Goal: Register for event/course

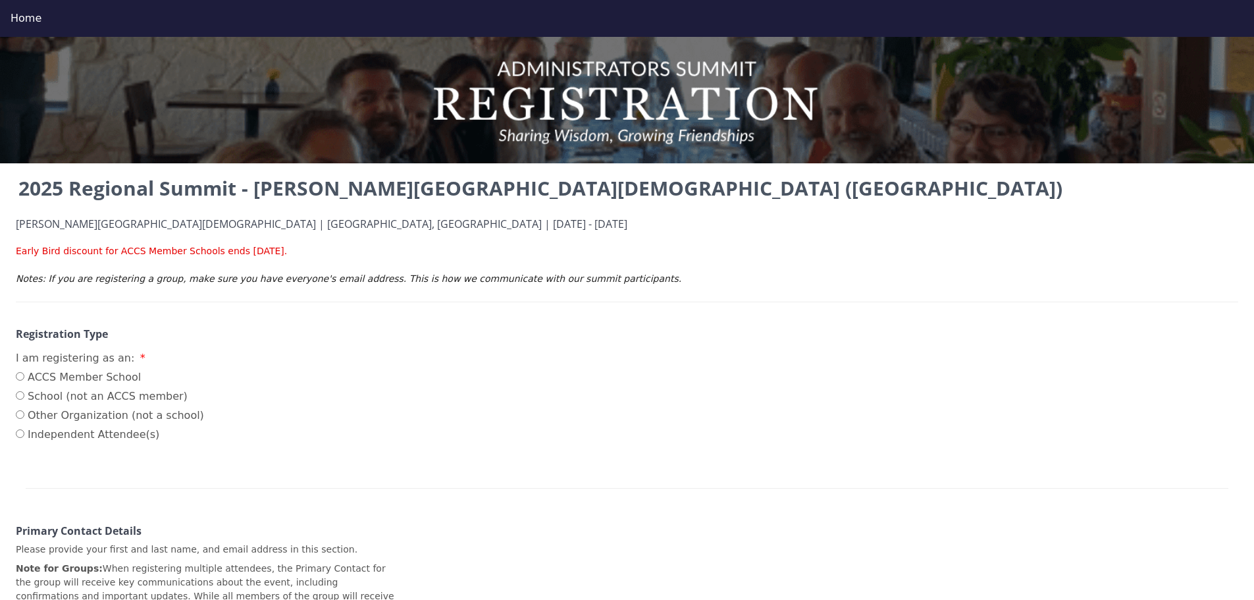
click at [49, 378] on label "ACCS Member School" at bounding box center [110, 377] width 188 height 16
click at [24, 378] on input "ACCS Member School" at bounding box center [20, 376] width 9 height 9
radio input "true"
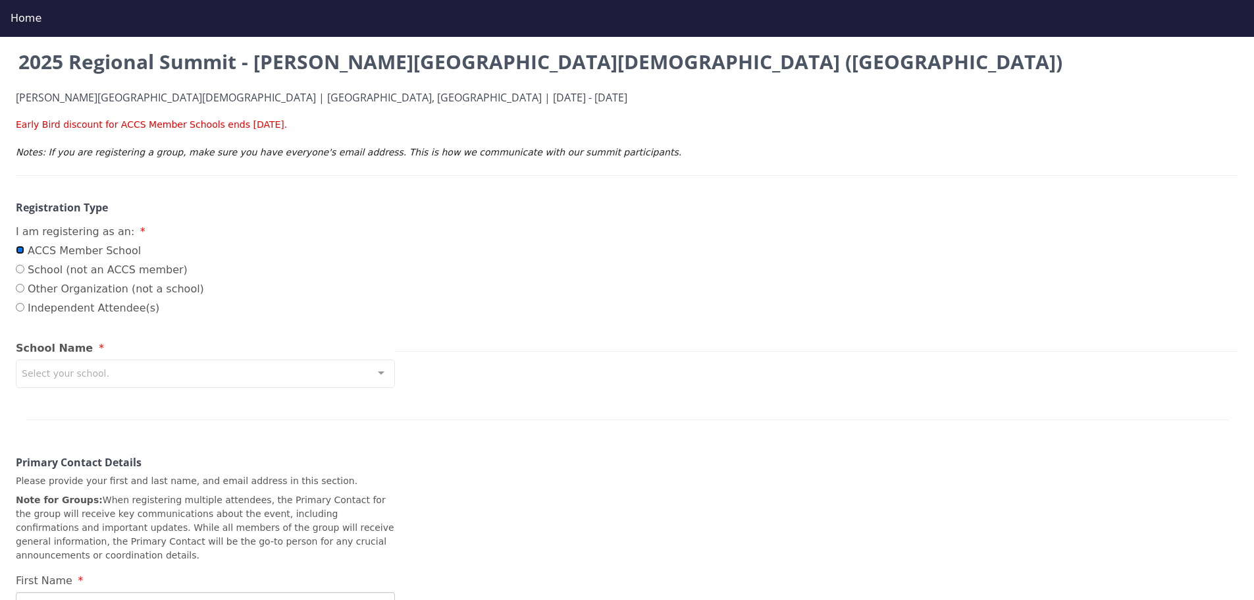
scroll to position [132, 0]
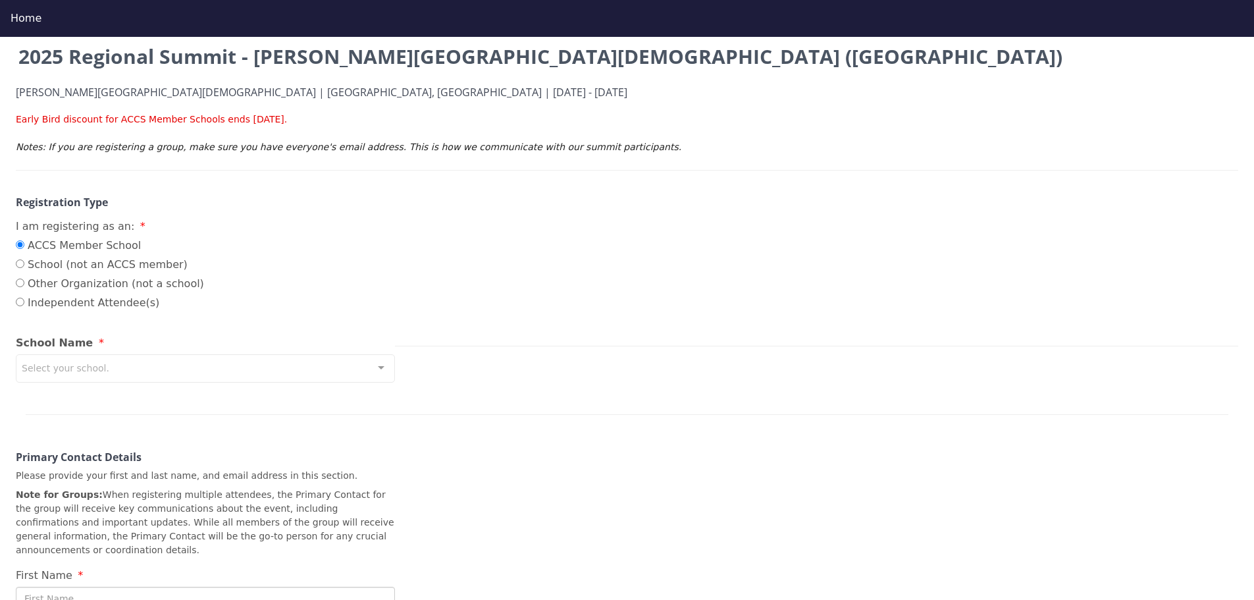
click at [111, 372] on div "Select your school." at bounding box center [205, 368] width 379 height 28
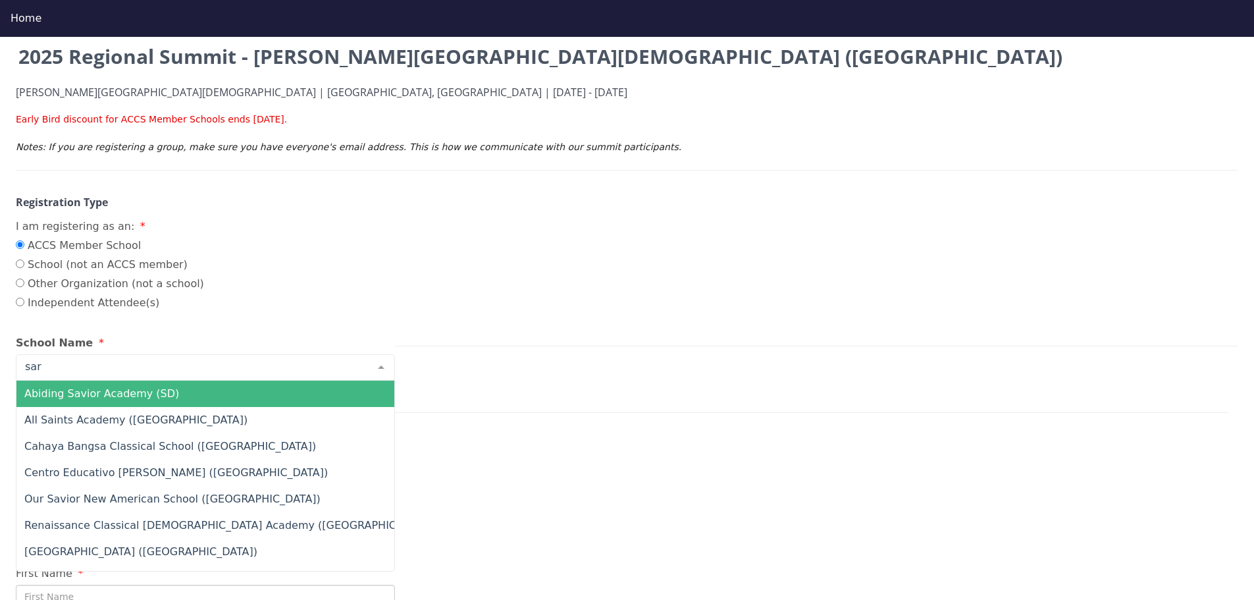
type input "sard"
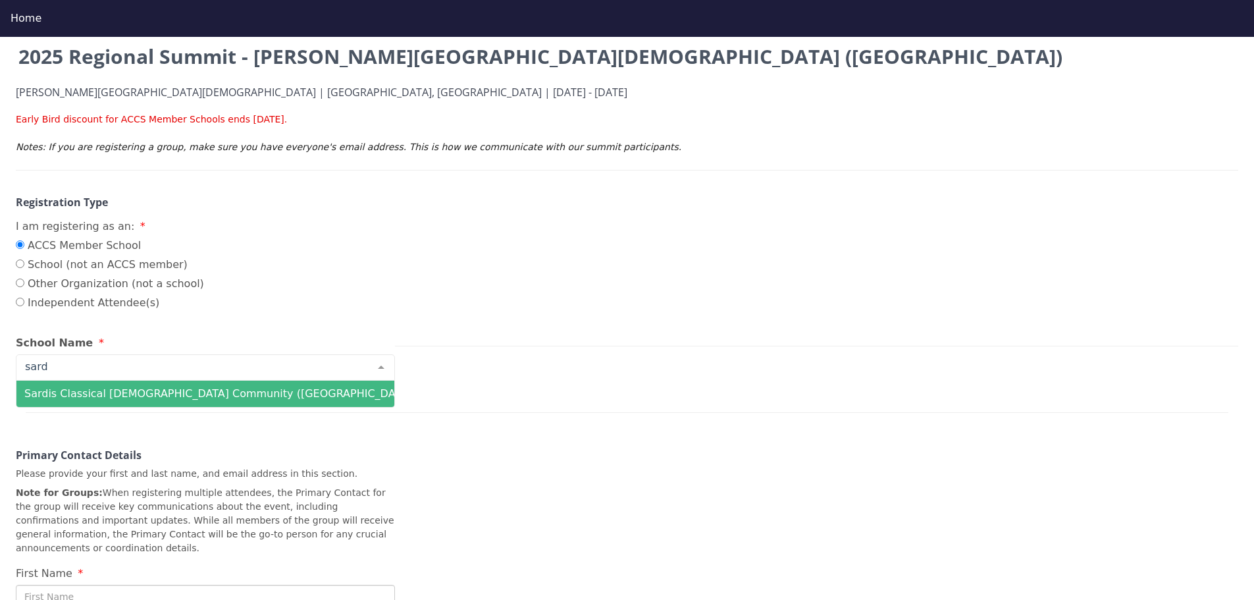
click at [112, 399] on span "Sardis Classical [DEMOGRAPHIC_DATA] Community ([GEOGRAPHIC_DATA])" at bounding box center [219, 393] width 391 height 13
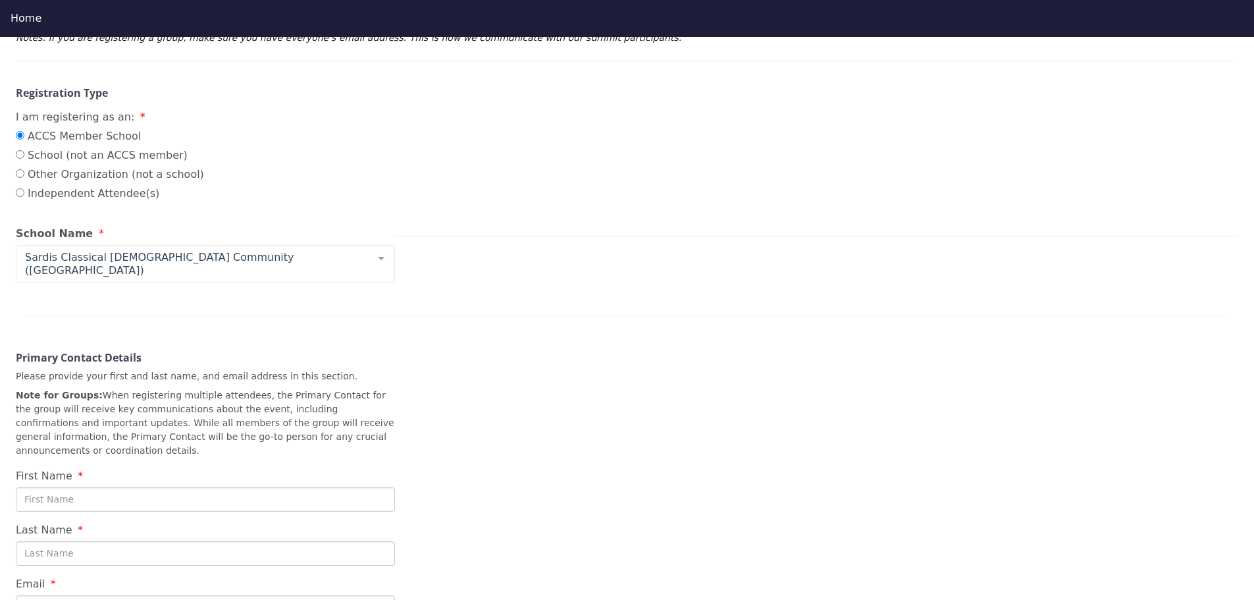
scroll to position [263, 0]
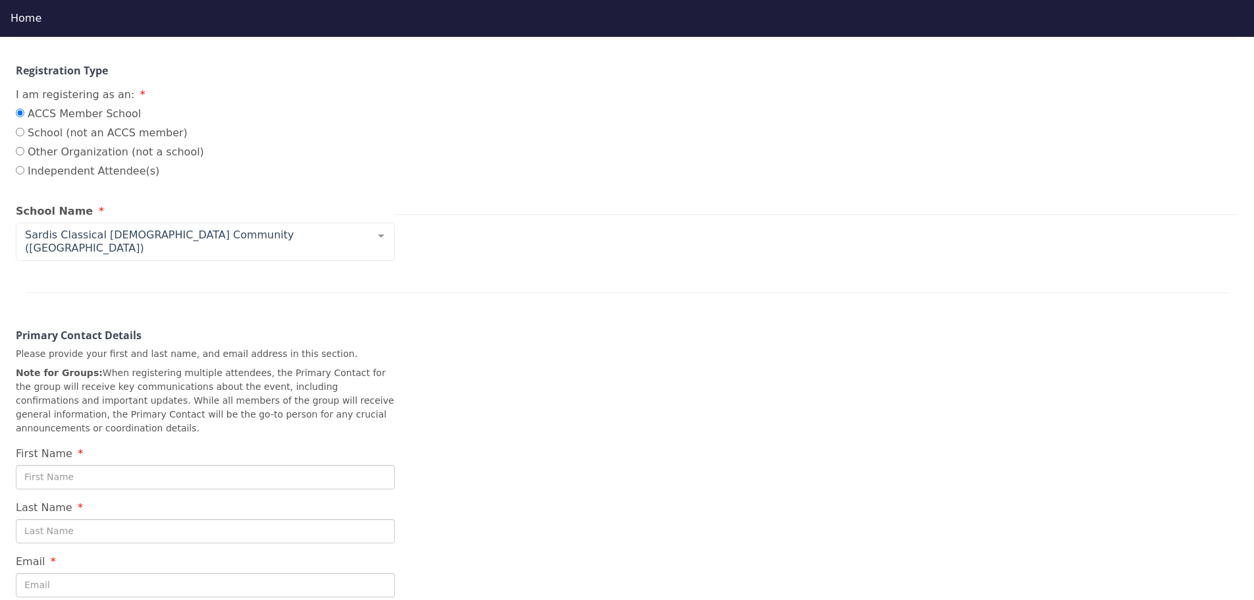
click at [128, 436] on div "First Name" at bounding box center [205, 357] width 379 height 264
click at [126, 465] on input "First Name" at bounding box center [205, 477] width 379 height 24
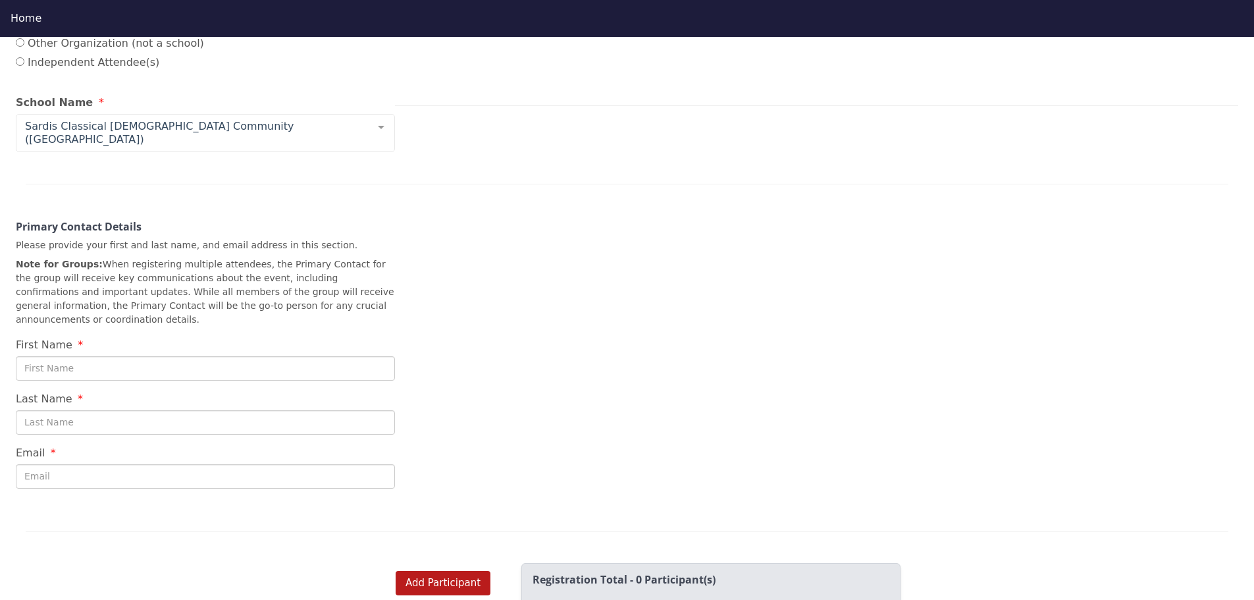
scroll to position [395, 0]
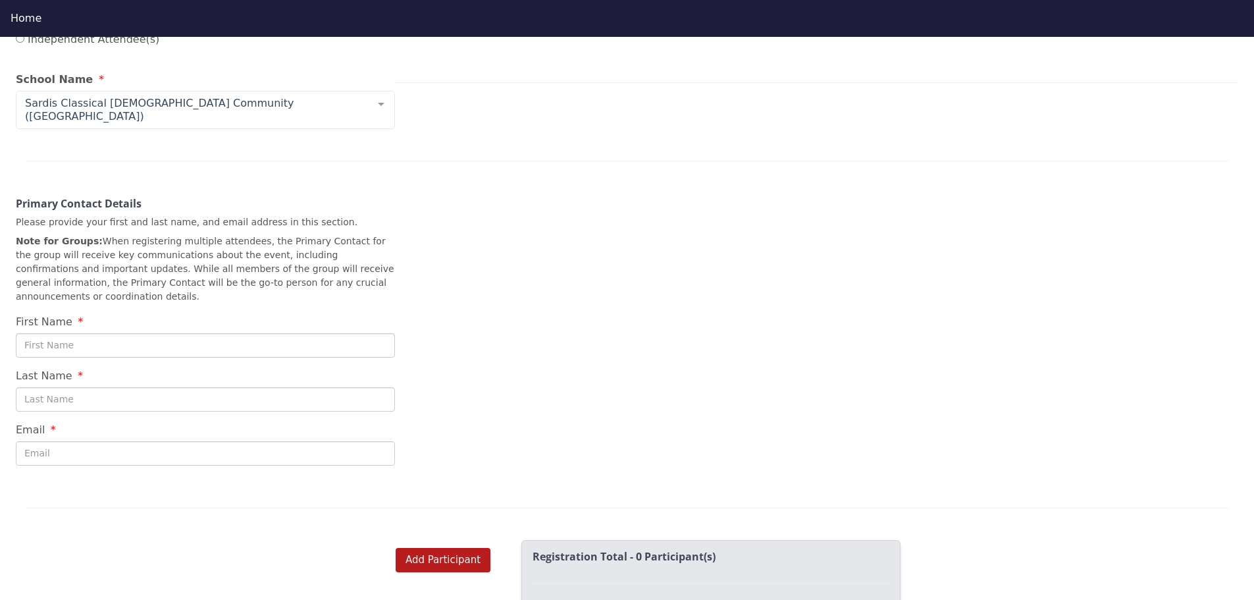
click at [129, 333] on input "First Name" at bounding box center [205, 345] width 379 height 24
type input "[PERSON_NAME]"
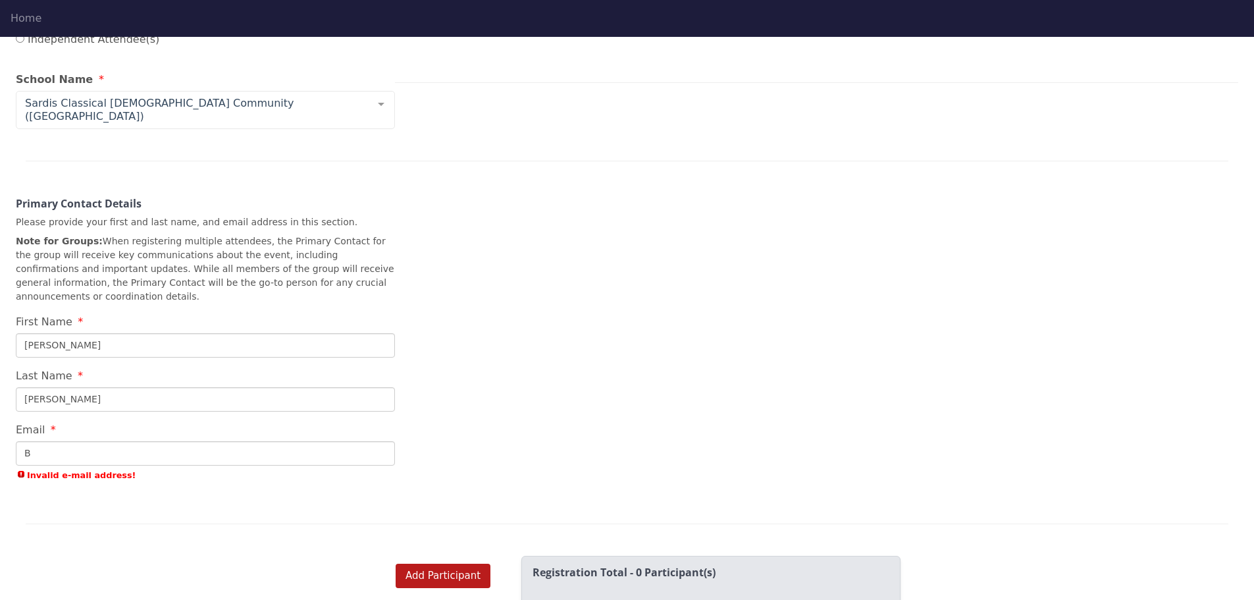
type input "B"
click at [70, 441] on input "B" at bounding box center [205, 453] width 379 height 24
drag, startPoint x: 70, startPoint y: 426, endPoint x: 0, endPoint y: 427, distance: 70.4
click at [0, 427] on div "2025 Regional Summit - [PERSON_NAME][GEOGRAPHIC_DATA][DEMOGRAPHIC_DATA] ([GEOGR…" at bounding box center [627, 157] width 1254 height 756
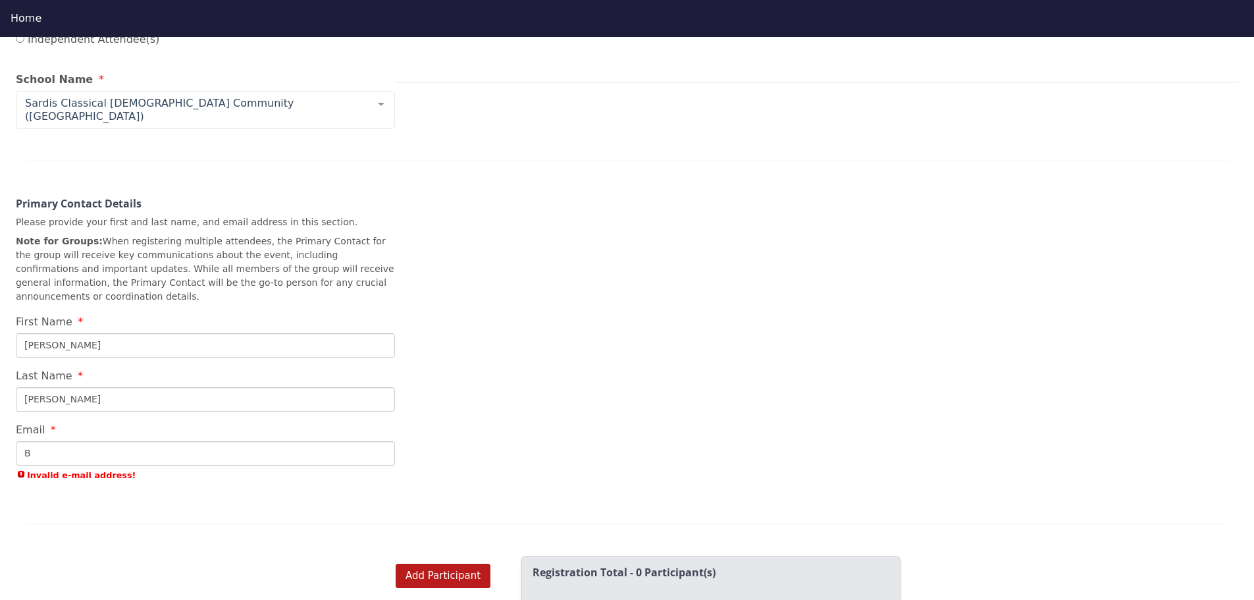
click at [62, 441] on input "B" at bounding box center [205, 453] width 379 height 24
paste input "[EMAIL_ADDRESS][DOMAIN_NAME]"
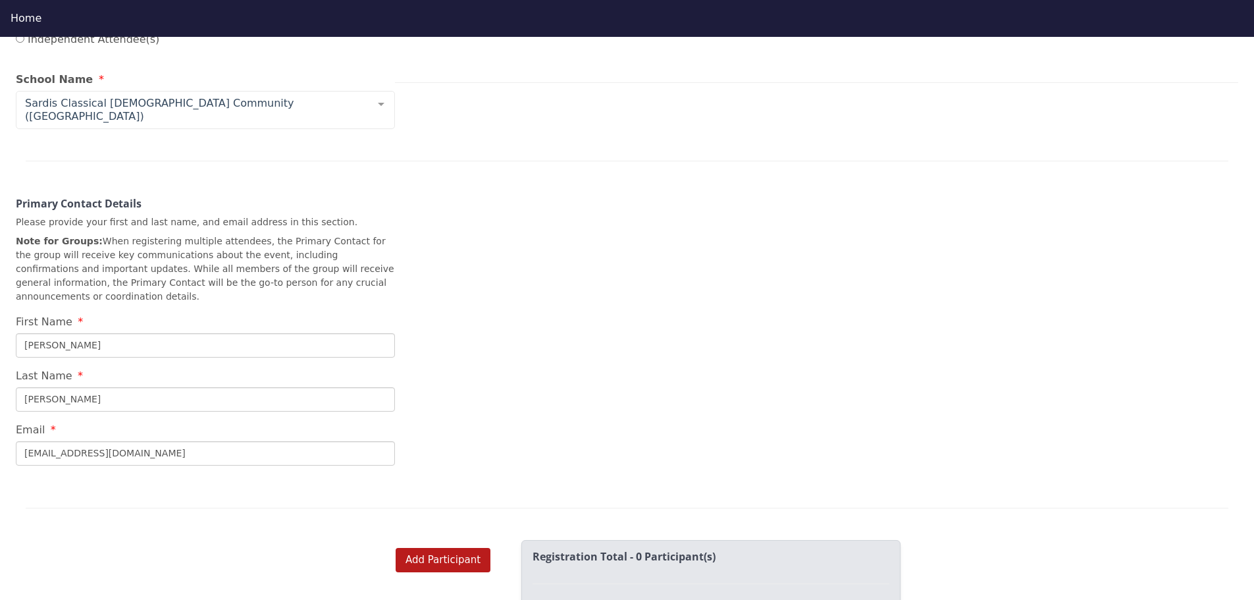
type input "[EMAIL_ADDRESS][DOMAIN_NAME]"
click at [610, 365] on div "2025 Regional Summit - [PERSON_NAME][GEOGRAPHIC_DATA][DEMOGRAPHIC_DATA] ([GEOGR…" at bounding box center [627, 149] width 1254 height 740
click at [461, 548] on button "Add Participant" at bounding box center [443, 560] width 95 height 24
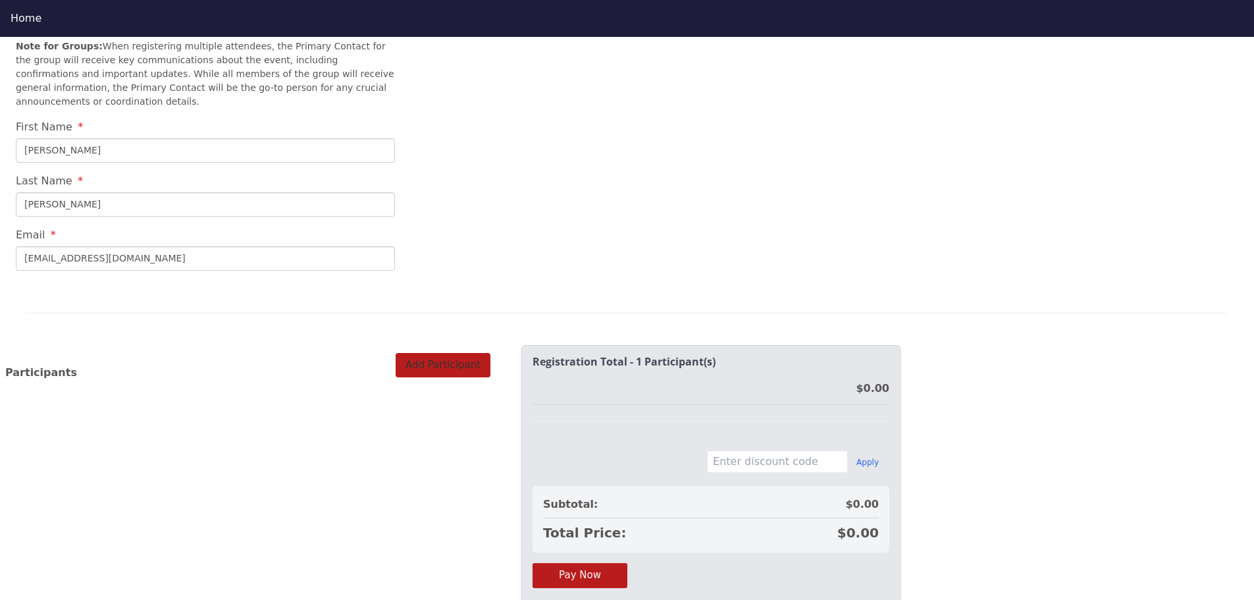
scroll to position [592, 0]
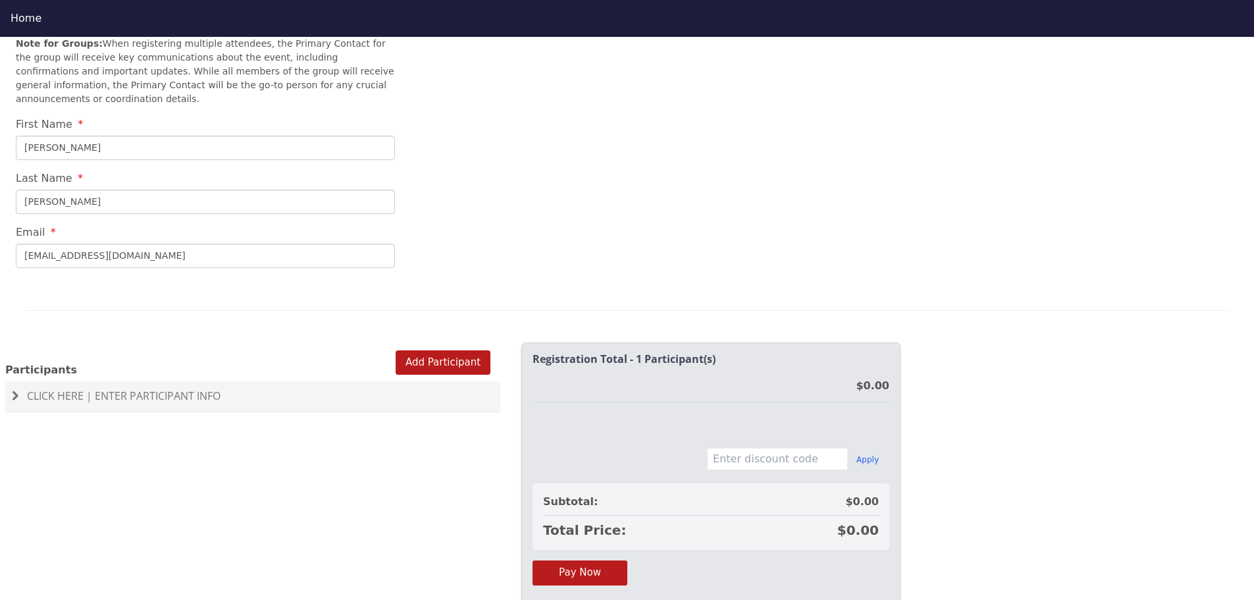
click at [16, 390] on span at bounding box center [15, 395] width 7 height 11
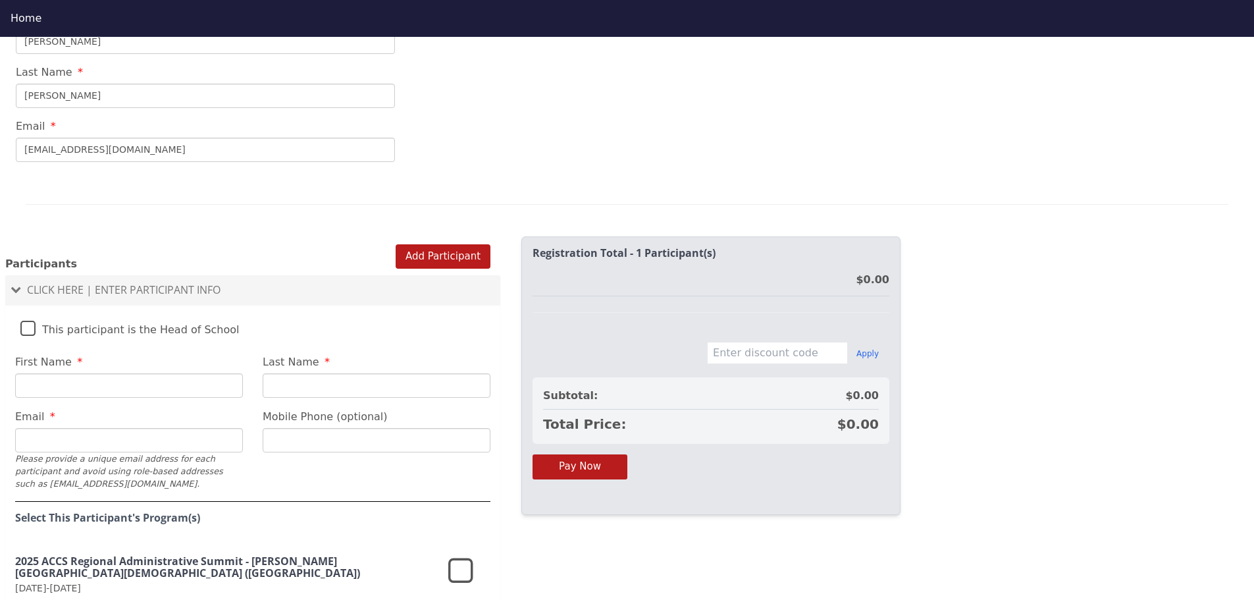
scroll to position [724, 0]
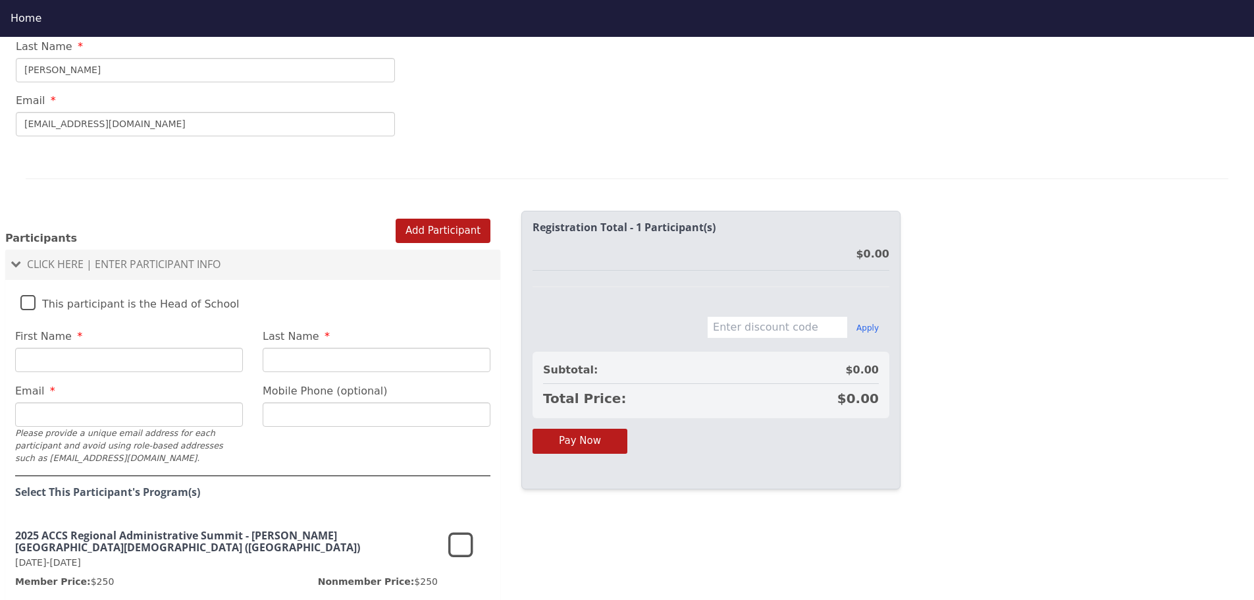
click at [22, 286] on label "This participant is the Head of School" at bounding box center [129, 300] width 219 height 28
click at [0, 0] on input "This participant is the Head of School" at bounding box center [0, 0] width 0 height 0
click at [43, 348] on input "First Name" at bounding box center [129, 360] width 228 height 24
type input "[PERSON_NAME]"
type input "[PERSON_NAME][DOMAIN_NAME][EMAIL_ADDRESS][DOMAIN_NAME]"
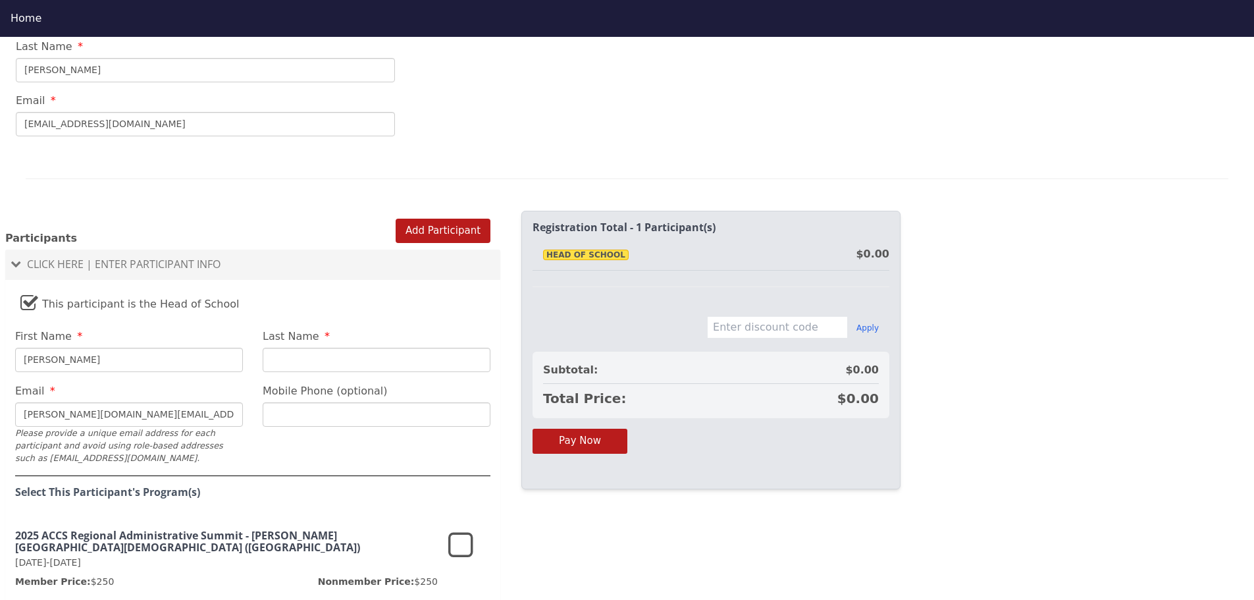
type input "[PHONE_NUMBER]"
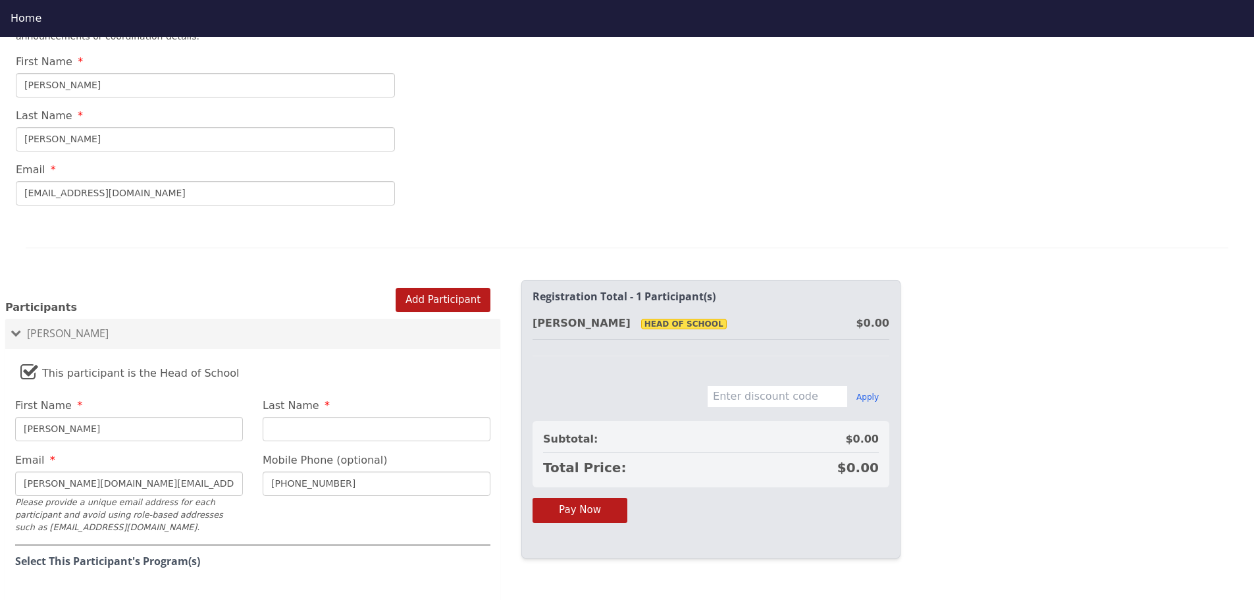
scroll to position [658, 0]
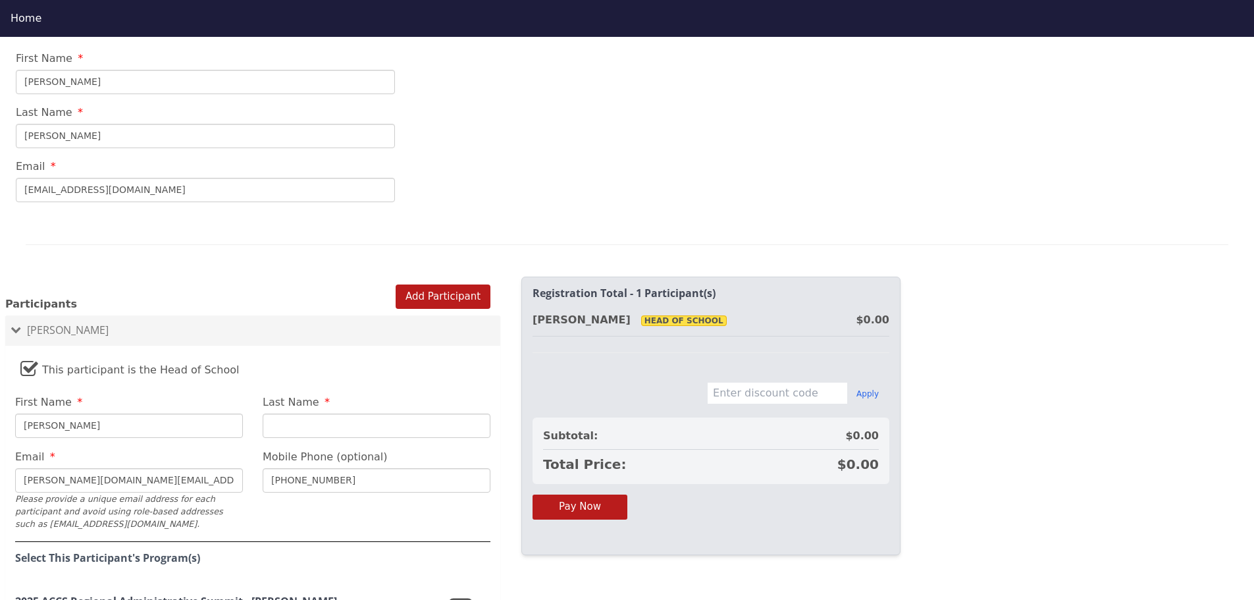
click at [303, 413] on input "Last Name" at bounding box center [377, 425] width 228 height 24
click at [206, 394] on div "First Name [PERSON_NAME]" at bounding box center [128, 415] width 247 height 43
click at [196, 413] on input "[PERSON_NAME]" at bounding box center [129, 425] width 228 height 24
type input "[PERSON_NAME]"
drag, startPoint x: 324, startPoint y: 411, endPoint x: 328, endPoint y: 403, distance: 8.8
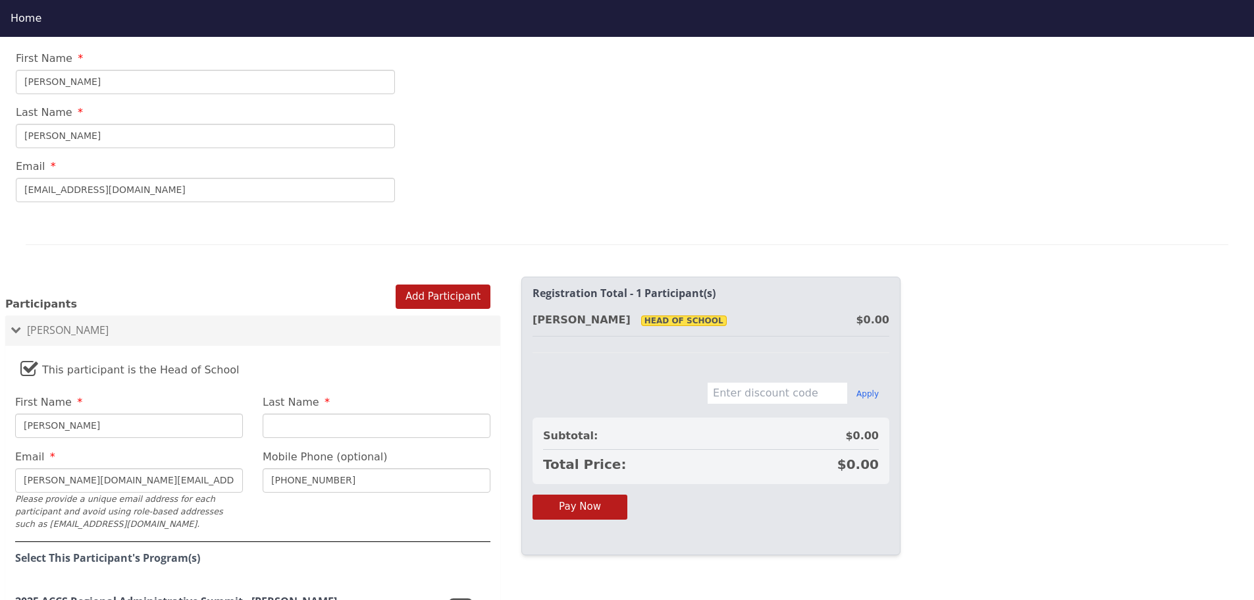
click at [327, 413] on input "Last Name" at bounding box center [377, 425] width 228 height 24
type input "[PERSON_NAME]"
click at [145, 468] on input "[PERSON_NAME][DOMAIN_NAME][EMAIL_ADDRESS][DOMAIN_NAME]" at bounding box center [129, 480] width 228 height 24
drag, startPoint x: 147, startPoint y: 454, endPoint x: 0, endPoint y: 449, distance: 146.9
click at [0, 449] on div "Add Participant Participants [PERSON_NAME] This participant is the Head of Scho…" at bounding box center [252, 500] width 505 height 463
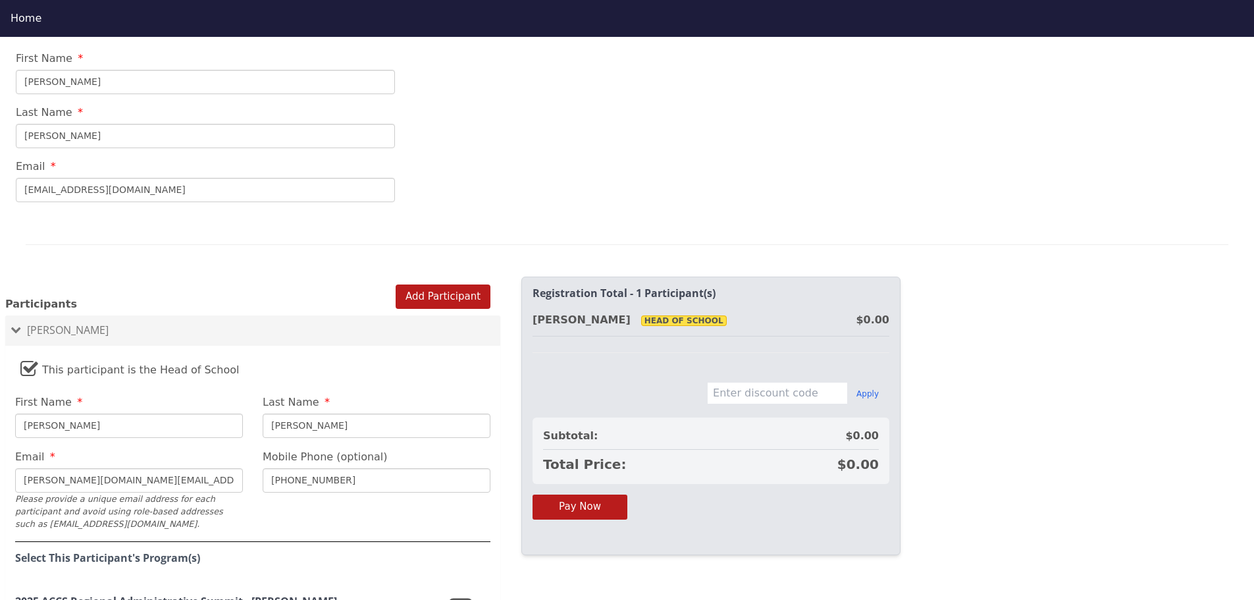
paste input "[EMAIL_ADDRESS][DOMAIN_NAME]"
type input "[EMAIL_ADDRESS][DOMAIN_NAME]"
click at [387, 468] on input "[PHONE_NUMBER]" at bounding box center [377, 480] width 228 height 24
drag, startPoint x: 394, startPoint y: 454, endPoint x: 95, endPoint y: 455, distance: 298.8
click at [95, 455] on fieldset "This participant is the Head of School First Name [PERSON_NAME] Last Name [PERS…" at bounding box center [252, 529] width 495 height 355
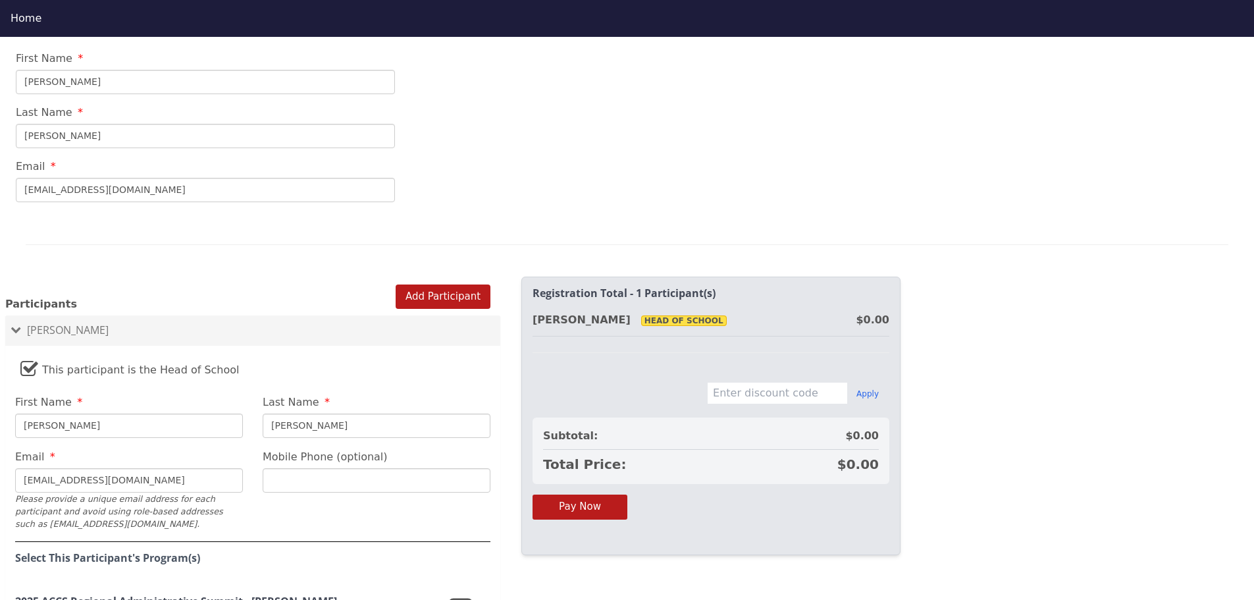
click at [303, 468] on input "Mobile Phone (optional)" at bounding box center [377, 480] width 228 height 24
type input "[PHONE_NUMBER]"
click at [256, 486] on fieldset "This participant is the Head of School First Name [PERSON_NAME] Last Name [PERS…" at bounding box center [252, 529] width 495 height 355
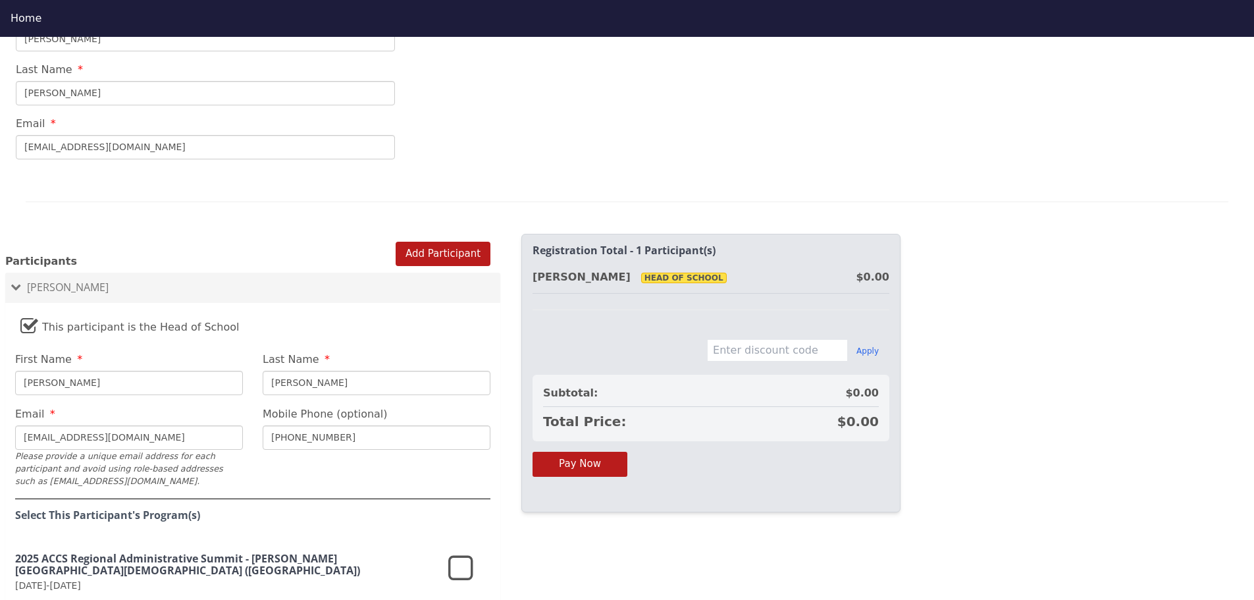
scroll to position [724, 0]
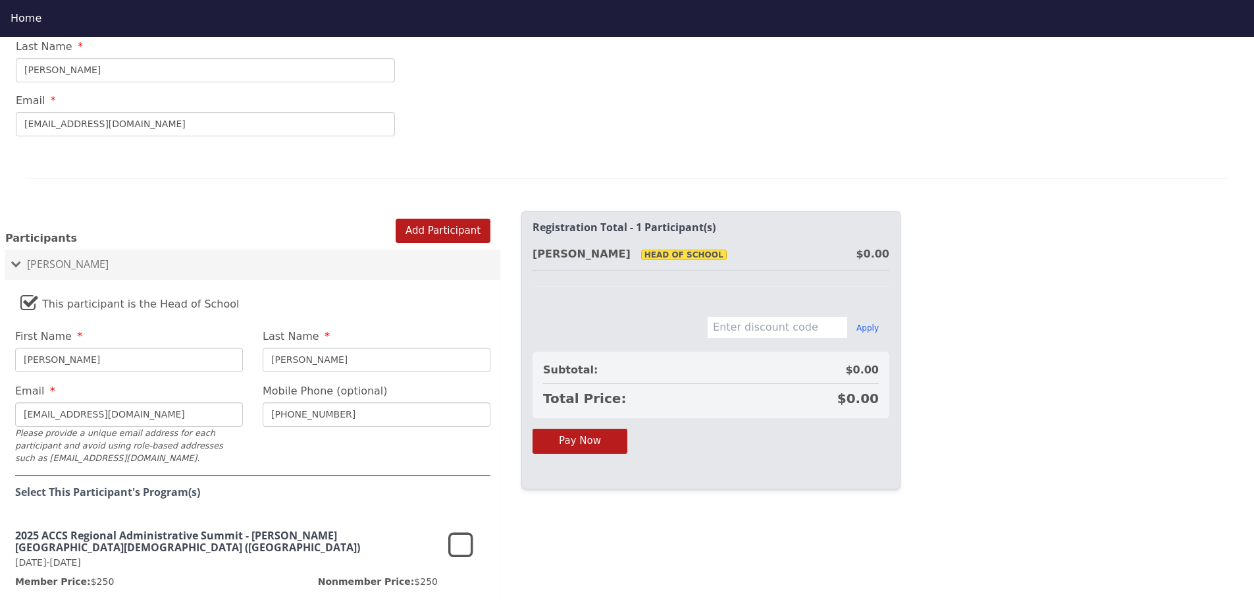
click at [461, 530] on icon at bounding box center [460, 546] width 25 height 32
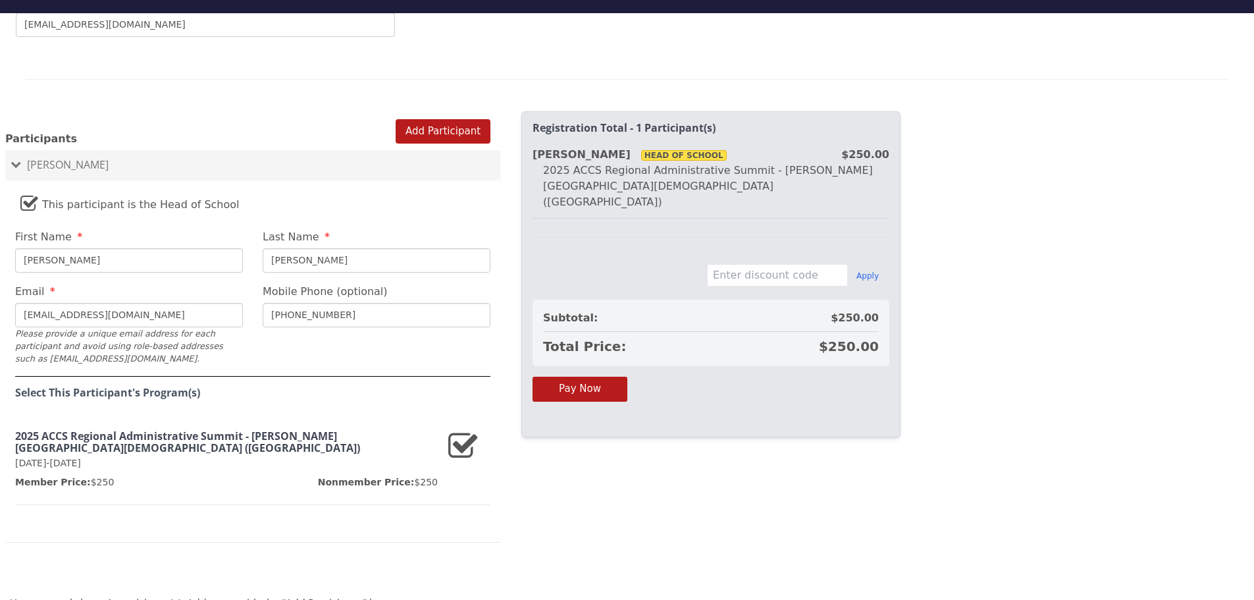
scroll to position [37, 0]
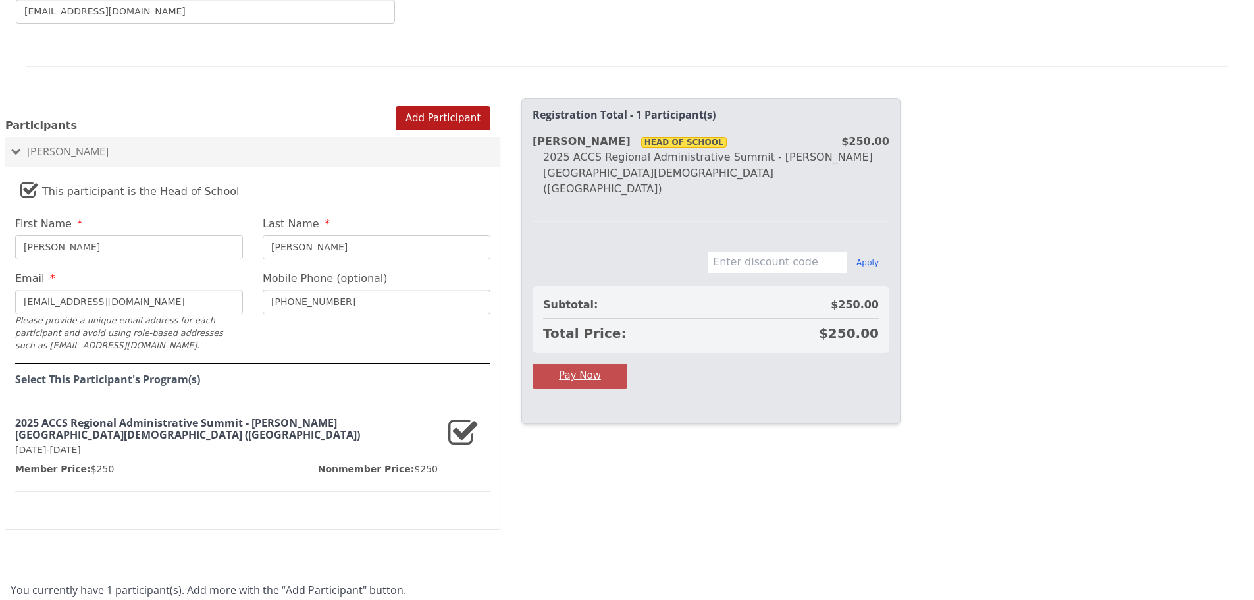
click at [592, 363] on button "Pay Now" at bounding box center [579, 375] width 95 height 24
